Goal: Register for event/course

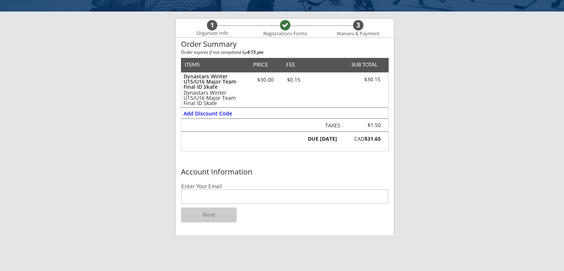
scroll to position [37, 0]
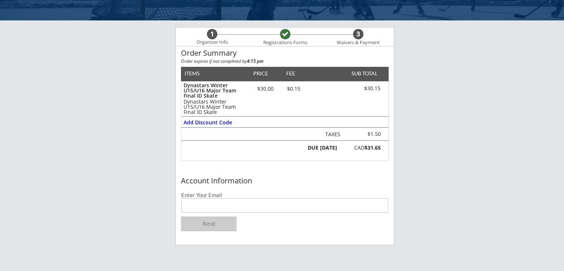
click at [215, 205] on input "email" at bounding box center [284, 205] width 207 height 14
type input "[EMAIL_ADDRESS][DOMAIN_NAME]"
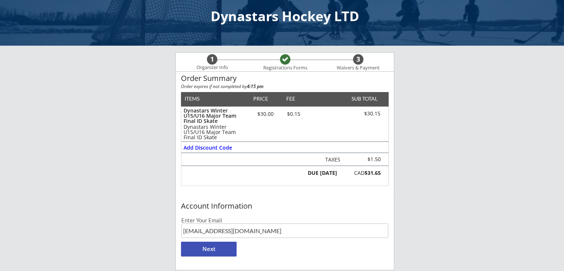
scroll to position [0, 0]
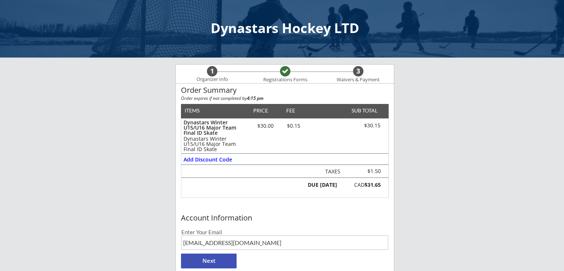
click at [212, 257] on button "Next" at bounding box center [209, 260] width 56 height 15
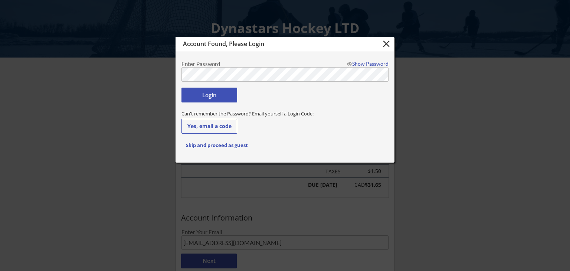
click at [219, 98] on button "Login" at bounding box center [209, 95] width 56 height 15
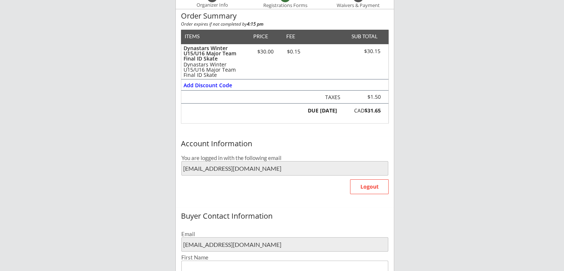
scroll to position [186, 0]
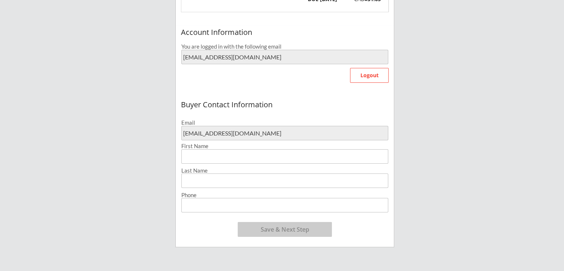
click at [268, 156] on input "input" at bounding box center [284, 156] width 207 height 14
type input "[PERSON_NAME]"
type input "Tytgat"
type input "[PHONE_NUMBER]"
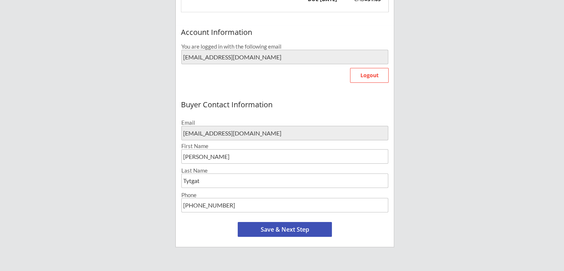
click at [292, 232] on button "Save & Next Step" at bounding box center [285, 229] width 94 height 15
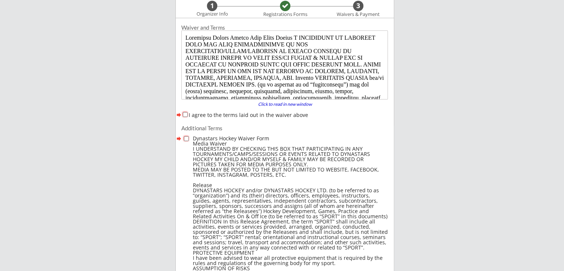
scroll to position [56, 0]
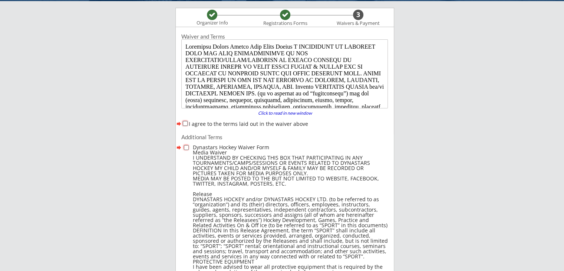
click at [187, 123] on input "I agree to the terms laid out in the waiver above" at bounding box center [185, 123] width 5 height 5
checkbox input "true"
click at [184, 148] on input "checkbox" at bounding box center [186, 147] width 5 height 5
checkbox input "true"
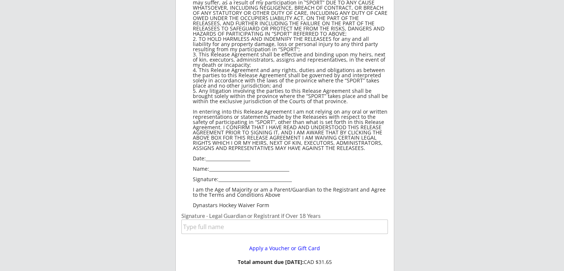
scroll to position [502, 0]
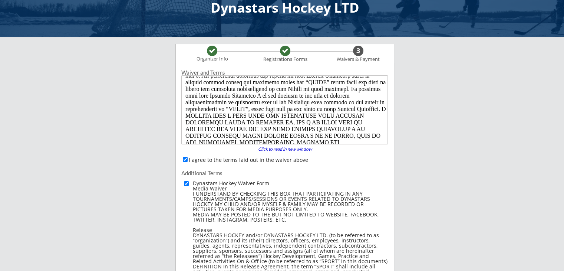
scroll to position [502, 0]
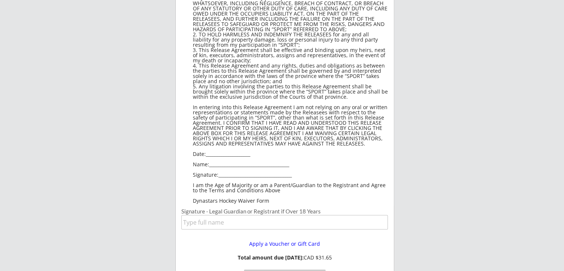
scroll to position [614, 0]
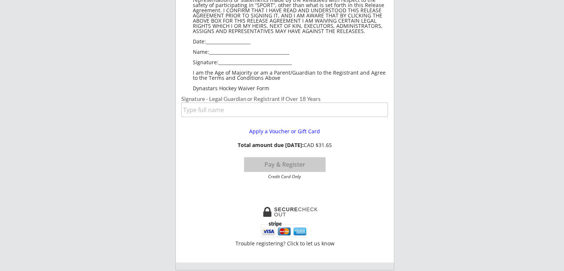
click at [270, 164] on button "Pay & Register" at bounding box center [285, 164] width 82 height 15
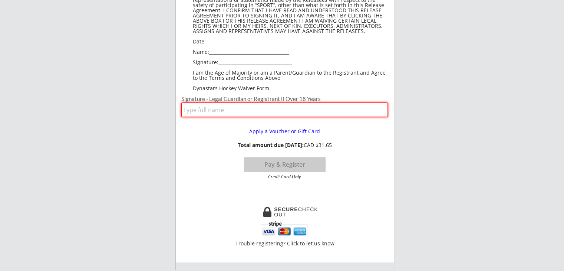
click at [251, 109] on input "input" at bounding box center [284, 109] width 207 height 14
type input "[PERSON_NAME]"
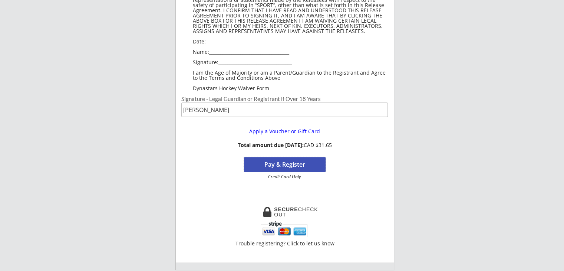
click at [276, 161] on button "Pay & Register" at bounding box center [285, 164] width 82 height 15
